Goal: Obtain resource: Download file/media

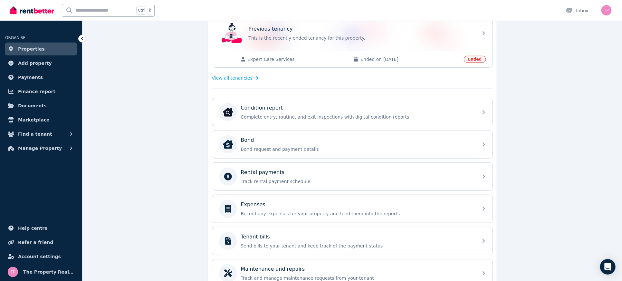
scroll to position [172, 0]
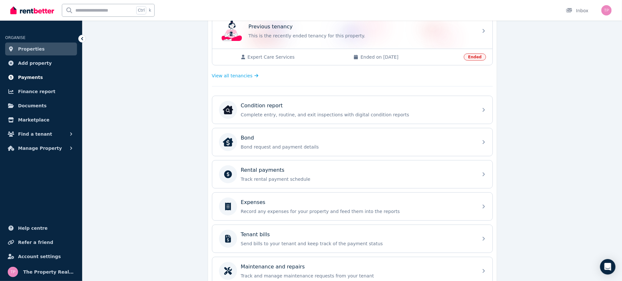
click at [24, 80] on span "Payments" at bounding box center [30, 77] width 25 height 8
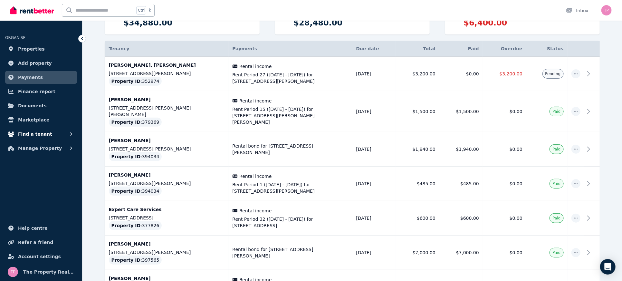
scroll to position [49, 0]
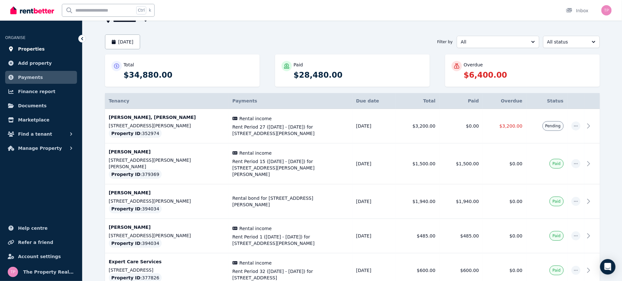
click at [28, 48] on span "Properties" at bounding box center [31, 49] width 27 height 8
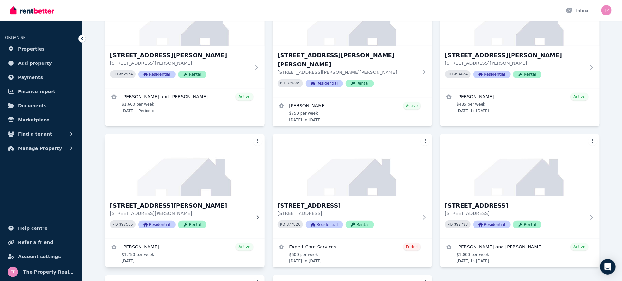
scroll to position [172, 0]
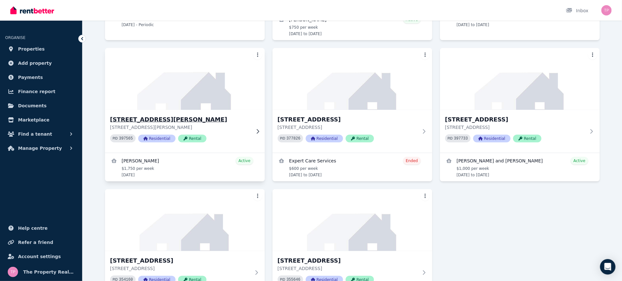
click at [139, 115] on h3 "71 Sunflower Dr, Claremont Meadows" at bounding box center [180, 119] width 140 height 9
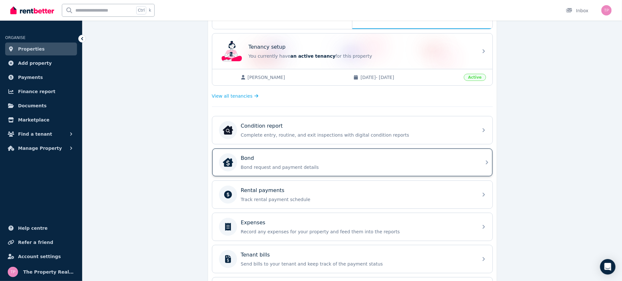
scroll to position [172, 0]
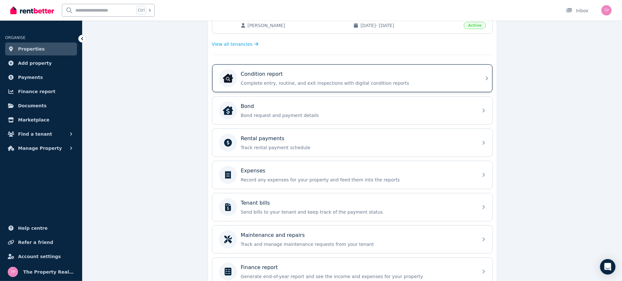
click at [301, 71] on div "Condition report" at bounding box center [357, 74] width 233 height 8
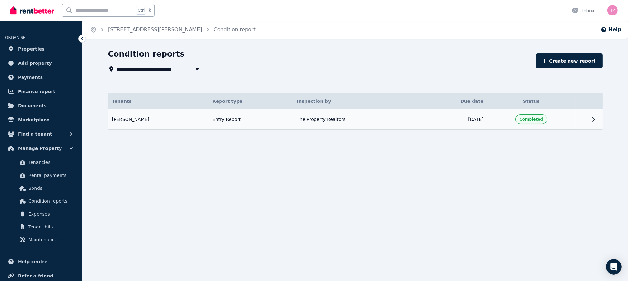
click at [591, 121] on icon at bounding box center [594, 119] width 8 height 8
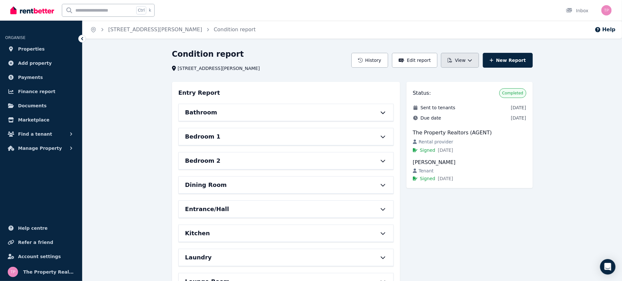
click at [472, 60] on button "View" at bounding box center [460, 60] width 38 height 15
click at [443, 94] on button "Download as PDF" at bounding box center [444, 89] width 72 height 12
click at [93, 31] on icon "Breadcrumb" at bounding box center [93, 29] width 6 height 6
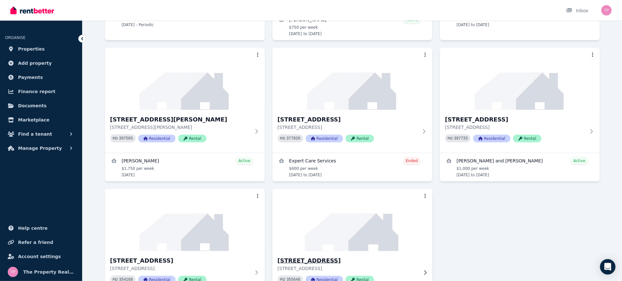
scroll to position [86, 0]
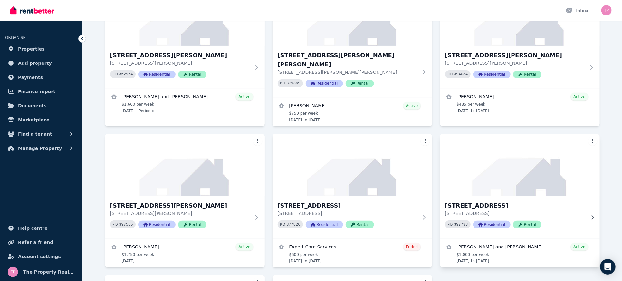
click at [497, 201] on h3 "97 Peartree Cct, Werrington" at bounding box center [515, 205] width 140 height 9
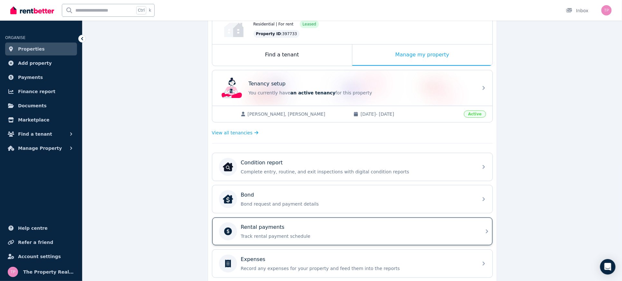
scroll to position [86, 0]
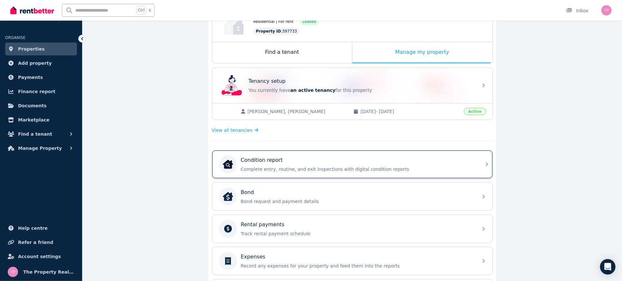
click at [398, 162] on div "Condition report" at bounding box center [357, 160] width 233 height 8
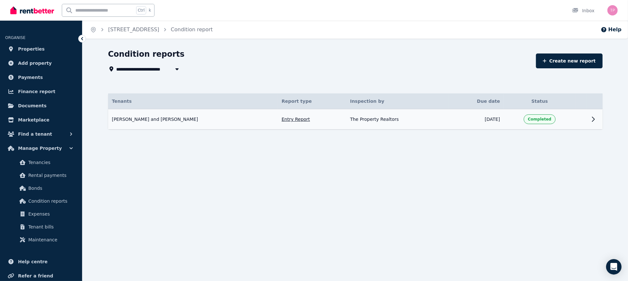
click at [594, 124] on td at bounding box center [594, 119] width 15 height 20
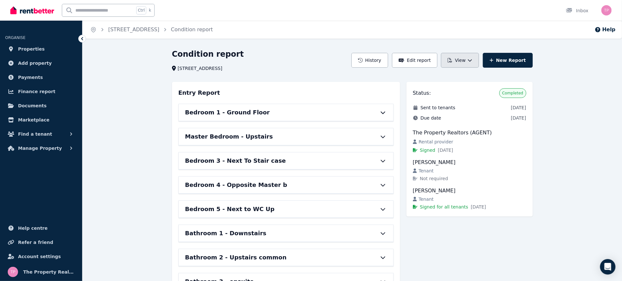
click at [472, 60] on icon "button" at bounding box center [470, 60] width 4 height 2
click at [448, 89] on p "Download as PDF" at bounding box center [442, 89] width 44 height 6
click at [29, 47] on span "Properties" at bounding box center [31, 49] width 27 height 8
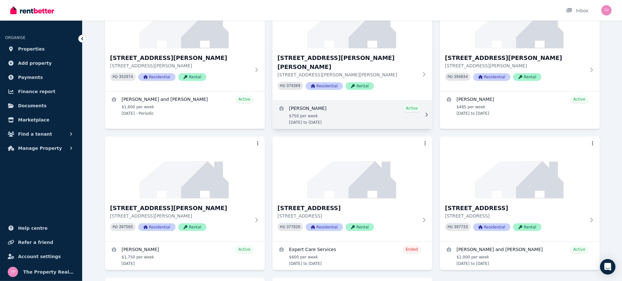
scroll to position [86, 0]
